Goal: Contribute content: Contribute content

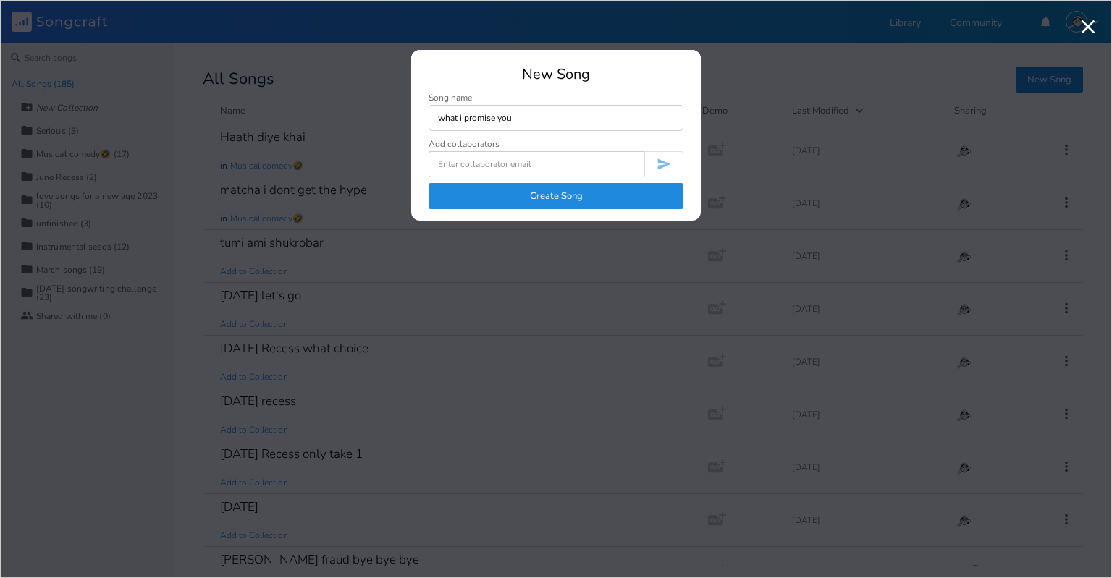
type input "what i promise you"
click at [620, 195] on button "Create Song" at bounding box center [555, 196] width 255 height 26
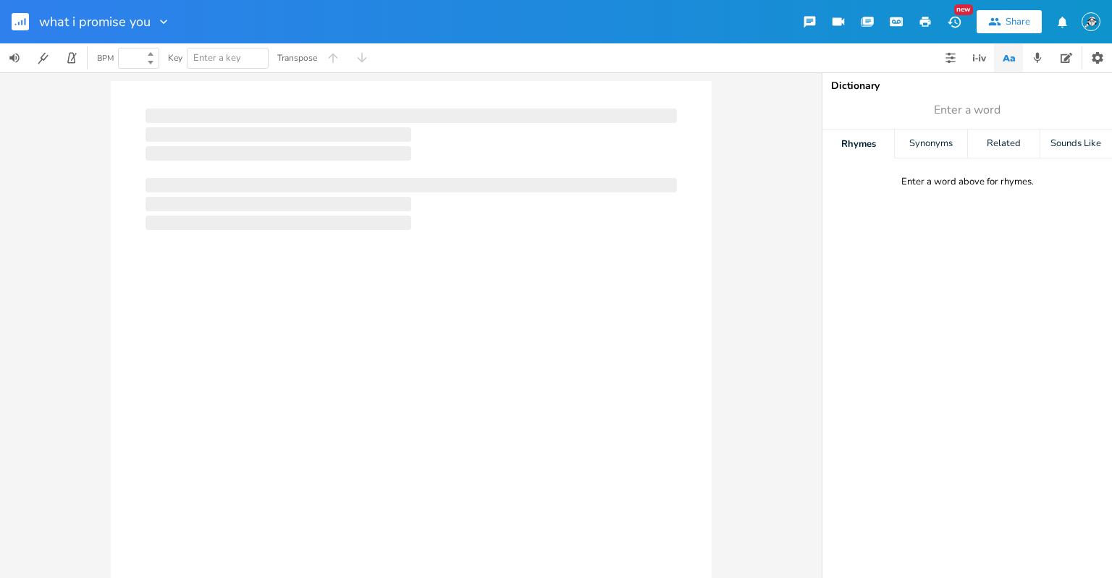
type input "100"
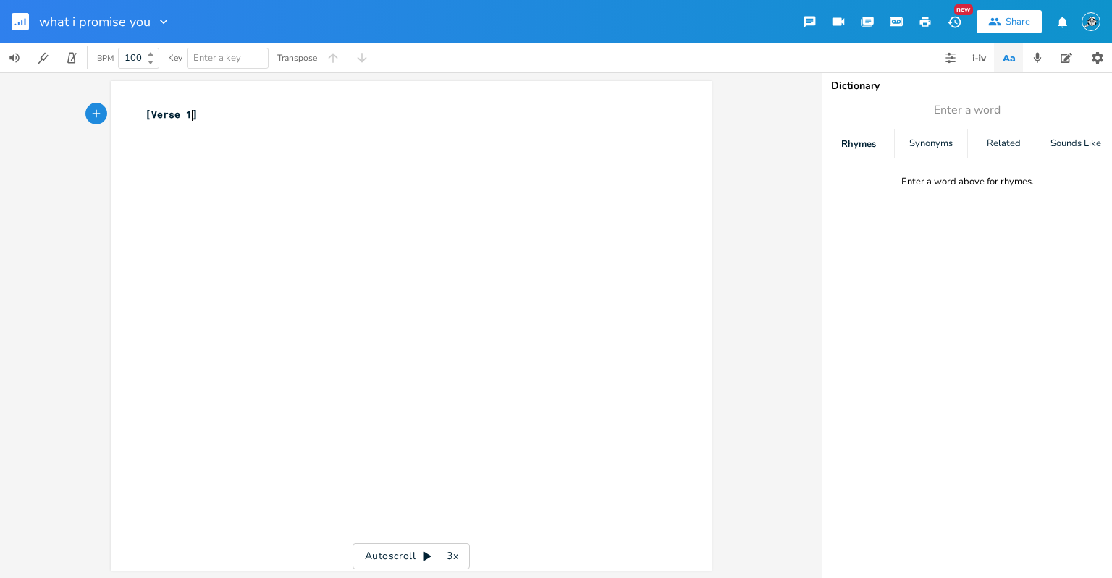
click at [233, 117] on pre "[Verse 1]" at bounding box center [404, 114] width 523 height 15
click at [225, 135] on pre "​" at bounding box center [404, 129] width 523 height 15
type textarea "i promise"
type textarea "when you tla"
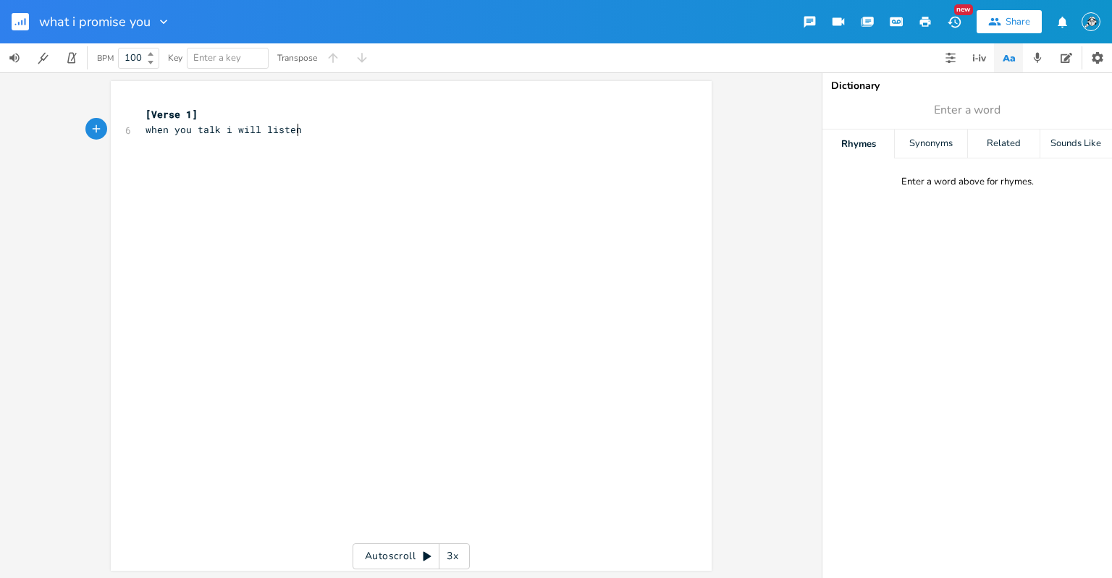
type textarea "alk i will listen"
type textarea "listen without judgemen"
type textarea "try tno"
type textarea "no"
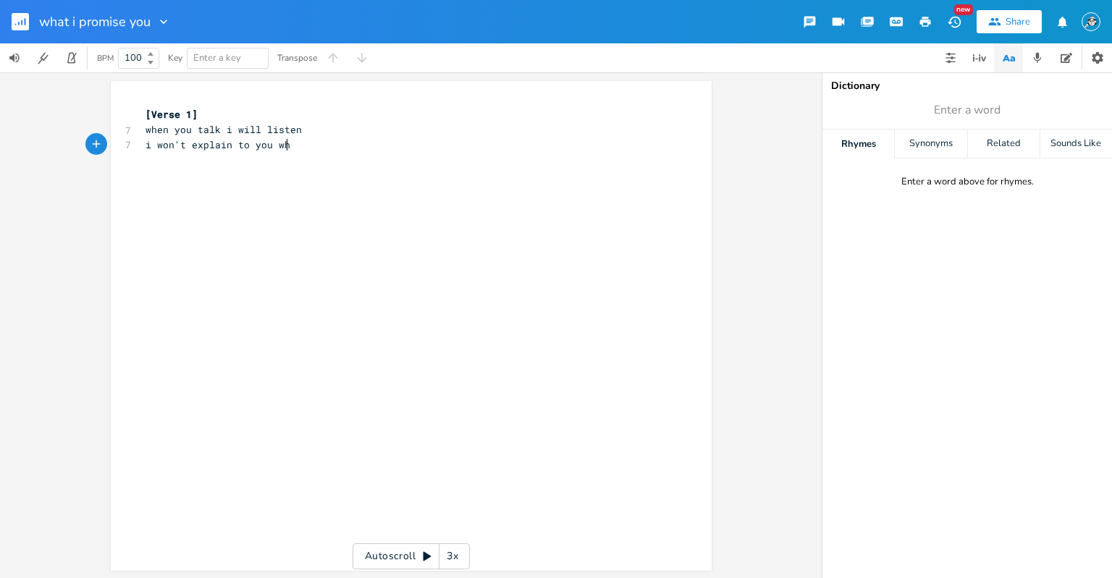
type textarea "i won't explain to you what"
type textarea "interrupt and go in"
type textarea "to problem solving mode"
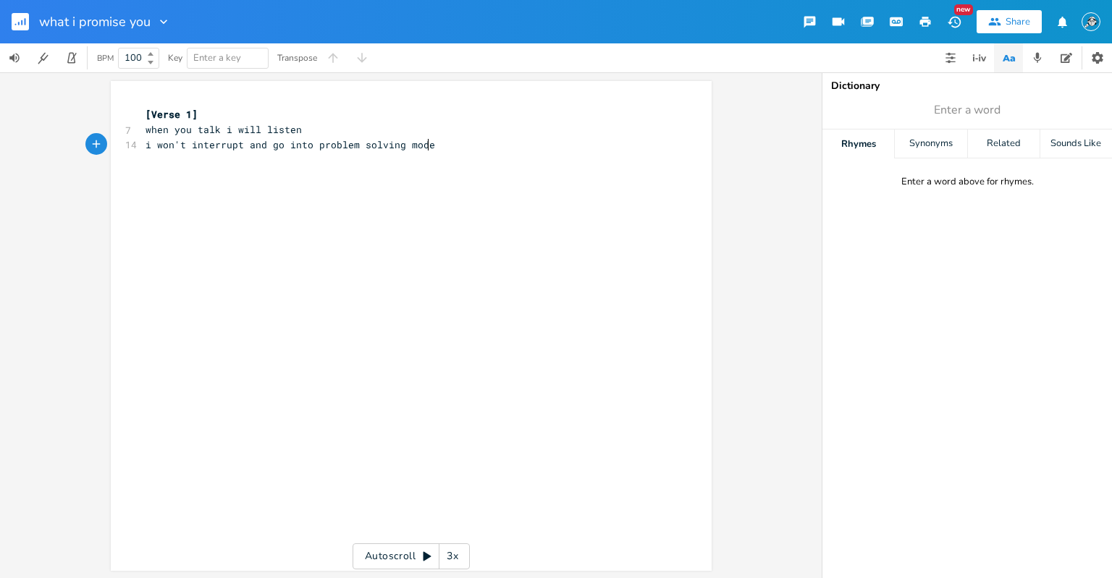
scroll to position [0, 0]
type textarea "you"
type textarea "i'l"
click at [357, 129] on pre "when you talk i will listen" at bounding box center [404, 129] width 523 height 15
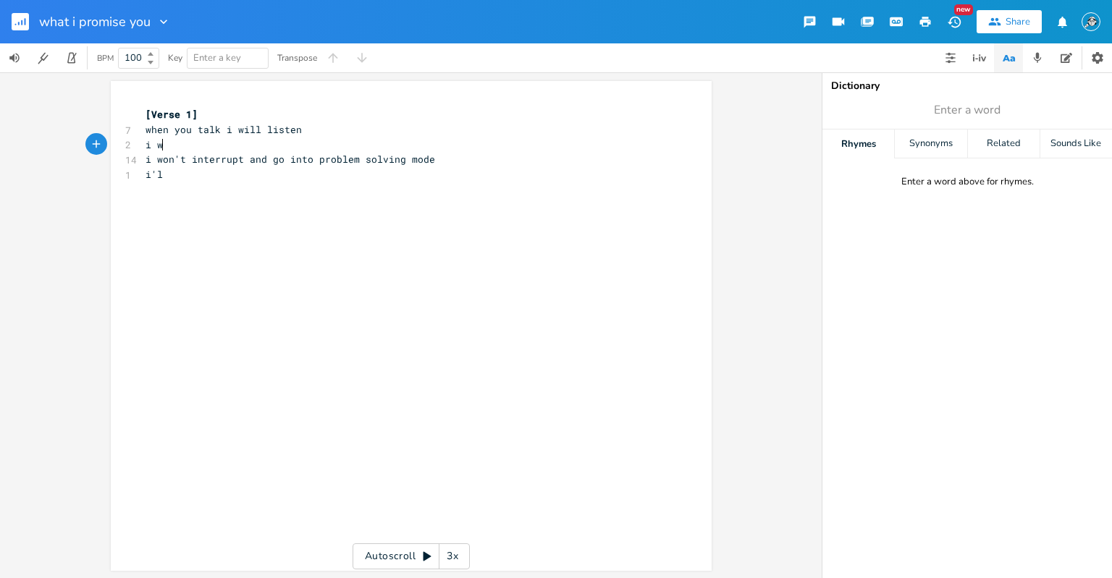
type textarea "i was"
type textarea "ill ask if you want to m"
type textarea "l"
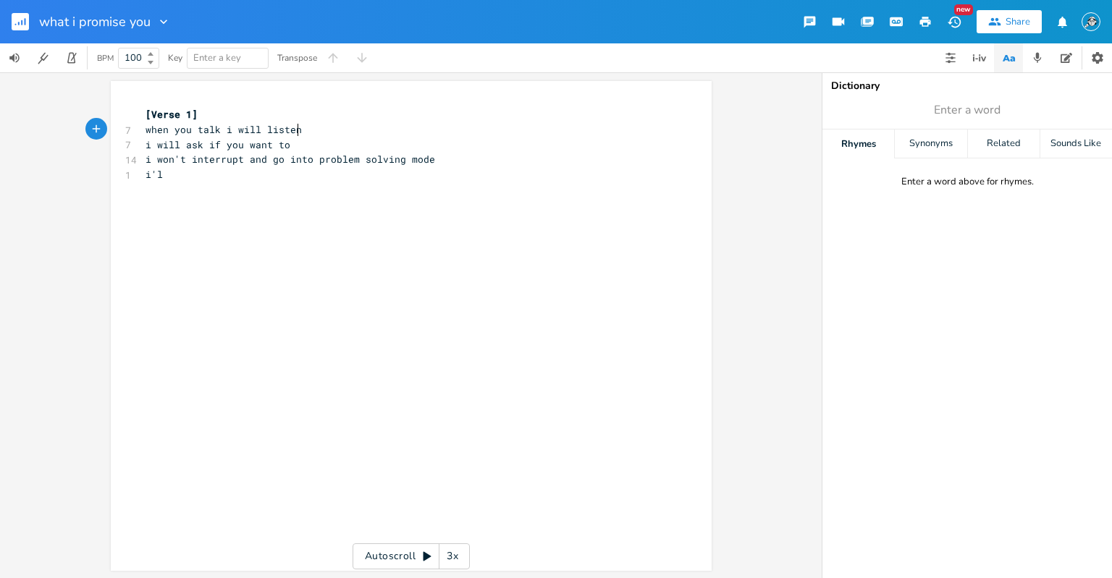
click at [357, 129] on pre "when you talk i will listen" at bounding box center [404, 129] width 523 height 15
click at [318, 147] on pre "i will ask if you want to" at bounding box center [404, 145] width 523 height 15
type textarea "me listen of"
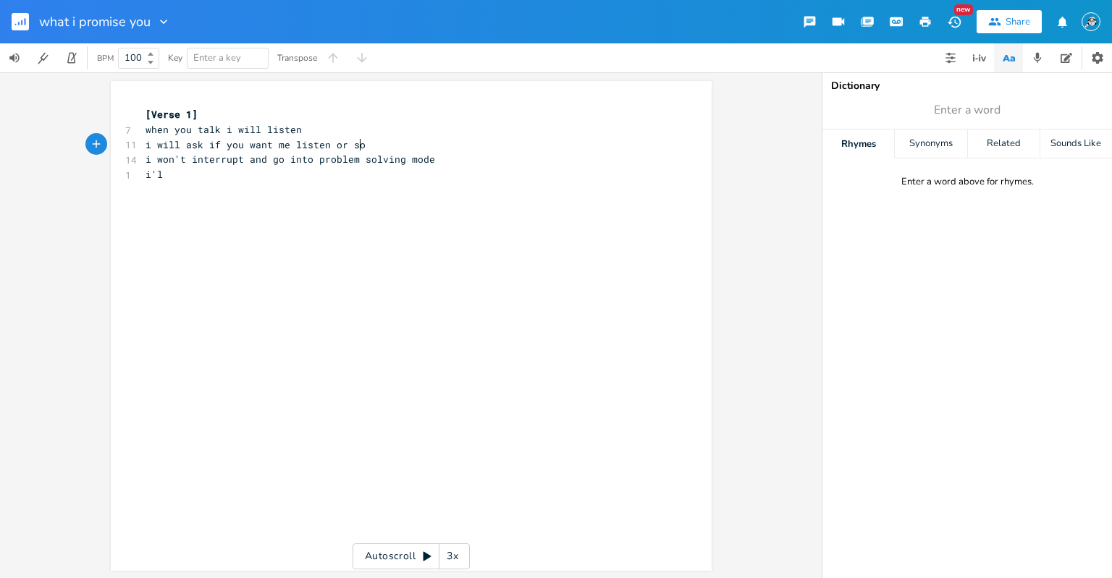
type textarea "r sol"
type textarea "offer solutions"
click at [319, 127] on pre "when you talk i will listen" at bounding box center [404, 129] width 523 height 15
click at [387, 143] on span "i will ask if you want me listen or offer solutions" at bounding box center [292, 144] width 295 height 13
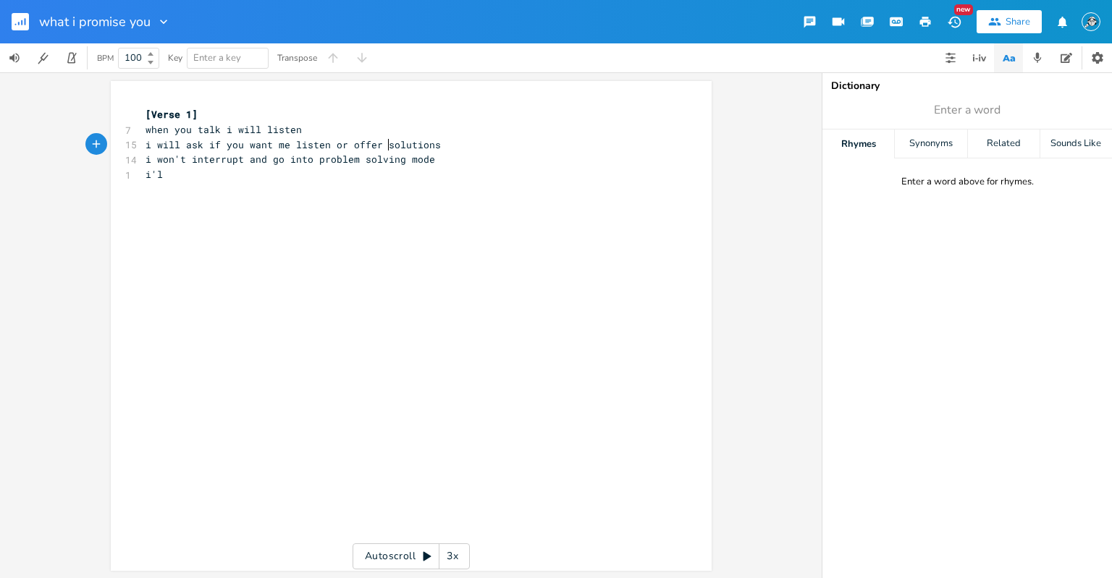
type textarea "solutions"
click at [387, 143] on span "i will ask if you want me listen or offer solutions" at bounding box center [292, 144] width 295 height 13
click at [447, 144] on pre "i will ask if you want me listen or offer solutions" at bounding box center [404, 145] width 523 height 15
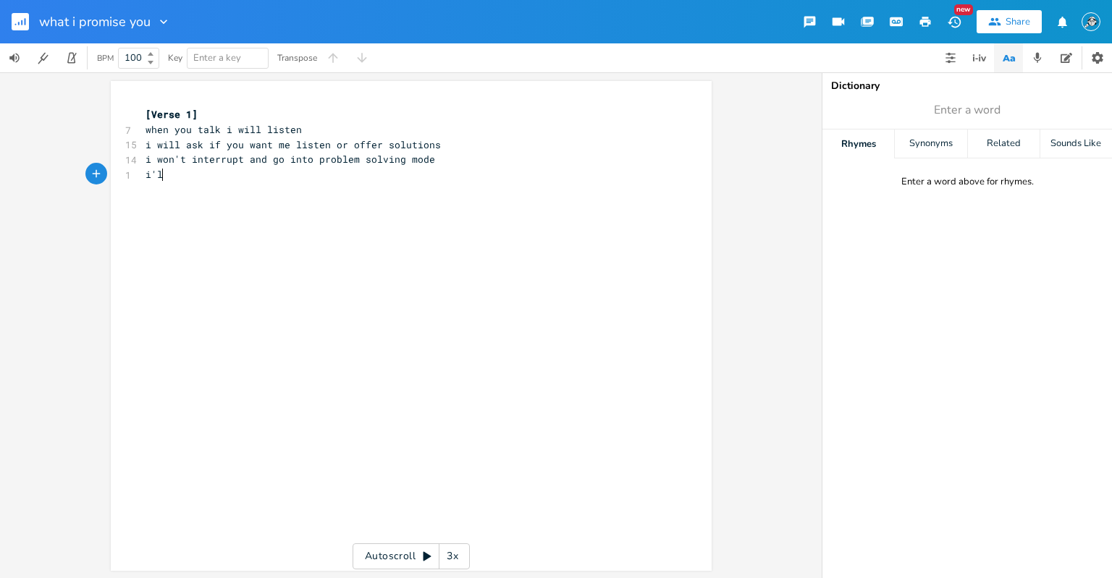
click at [449, 172] on pre "i'l" at bounding box center [404, 174] width 523 height 15
click at [445, 169] on pre "i'l" at bounding box center [404, 174] width 523 height 15
click at [321, 174] on pre "i'l" at bounding box center [404, 174] width 523 height 15
click at [198, 182] on div "x [Verse 1] 7 when you talk i will listen 15 i will ask if you want me listen o…" at bounding box center [404, 144] width 523 height 81
type textarea "this is what i promise to you"
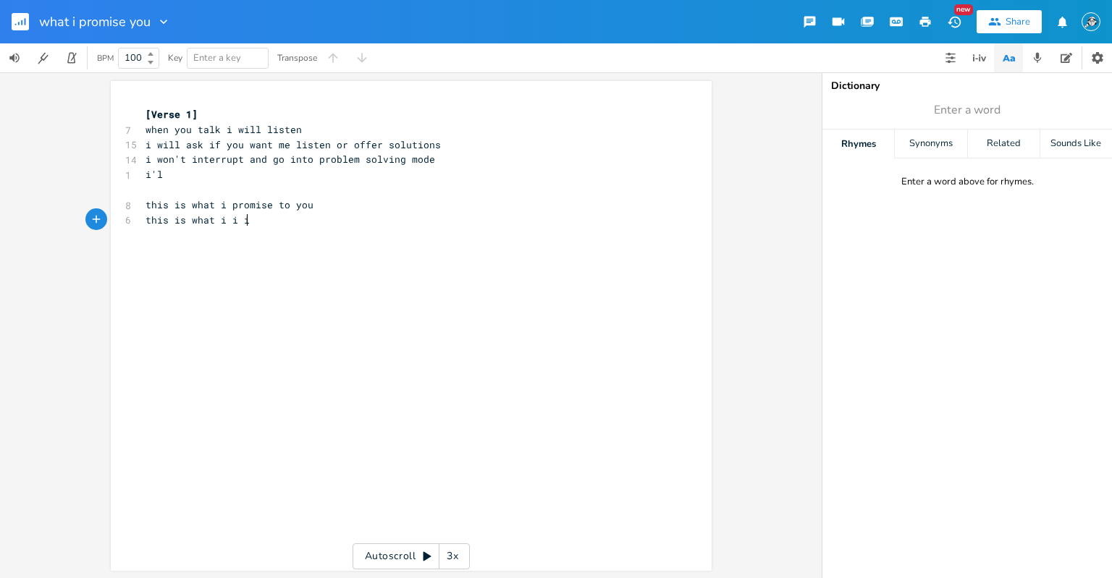
scroll to position [0, 79]
type textarea "this is what i i i"
type textarea "promi"
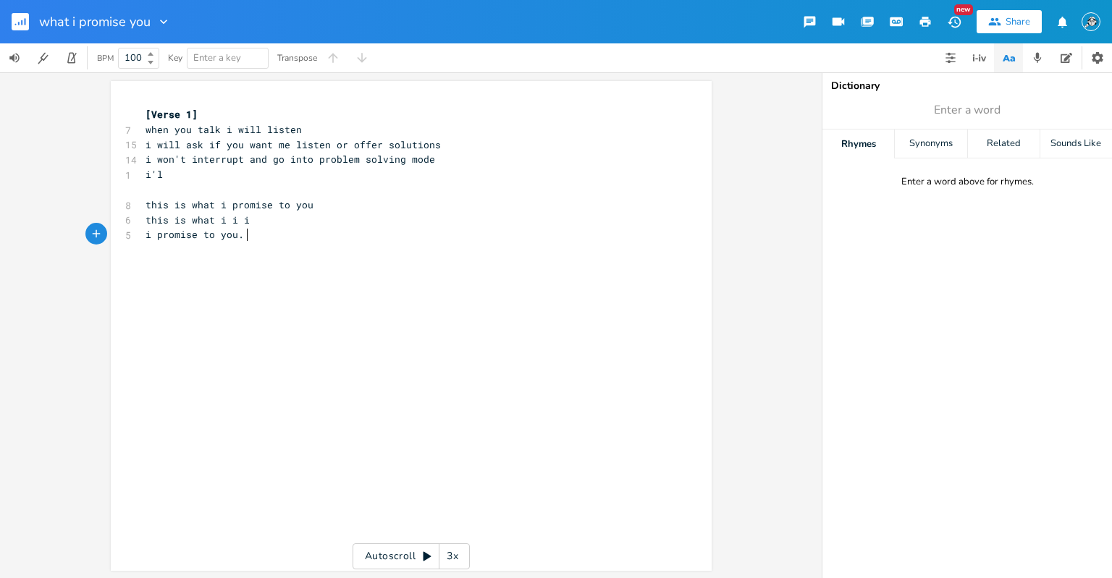
type textarea "i promise to you."
